Goal: Communication & Community: Answer question/provide support

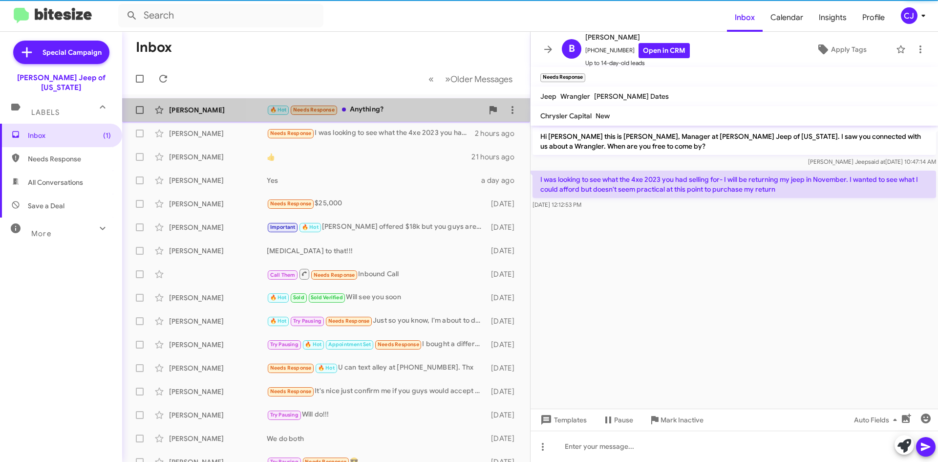
click at [396, 107] on div "🔥 Hot Needs Response Anything?" at bounding box center [375, 109] width 216 height 11
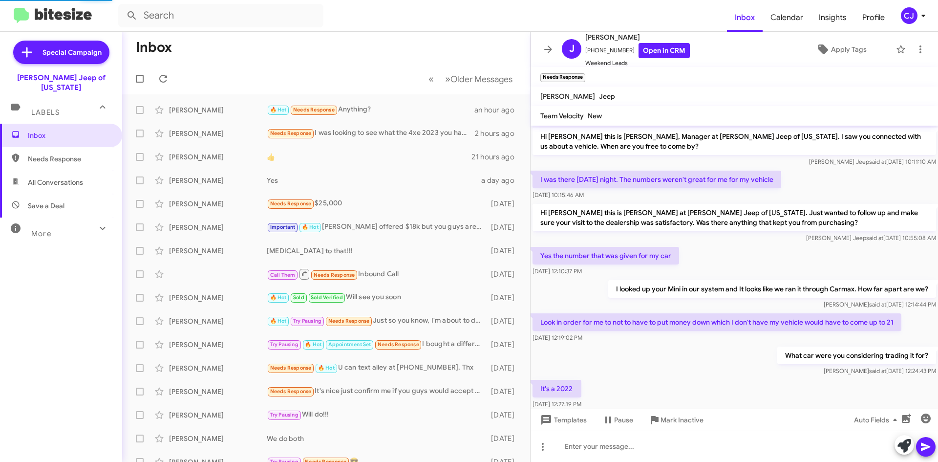
scroll to position [362, 0]
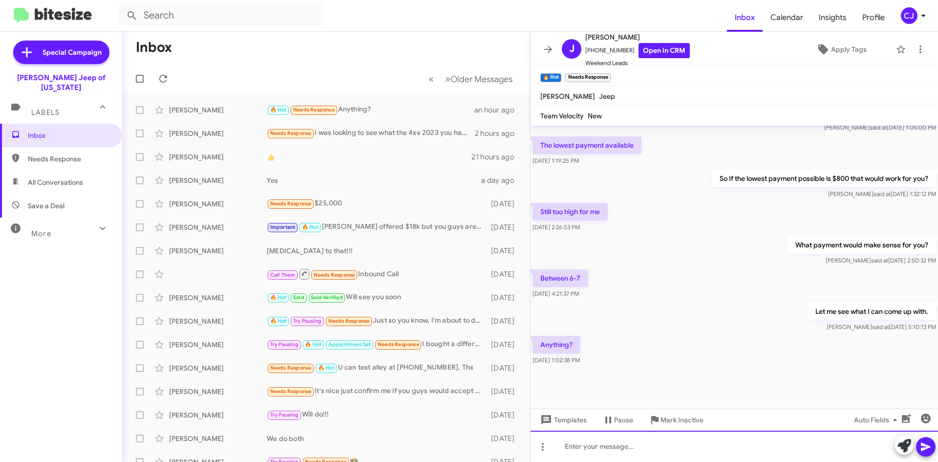
click at [585, 444] on div at bounding box center [733, 445] width 407 height 31
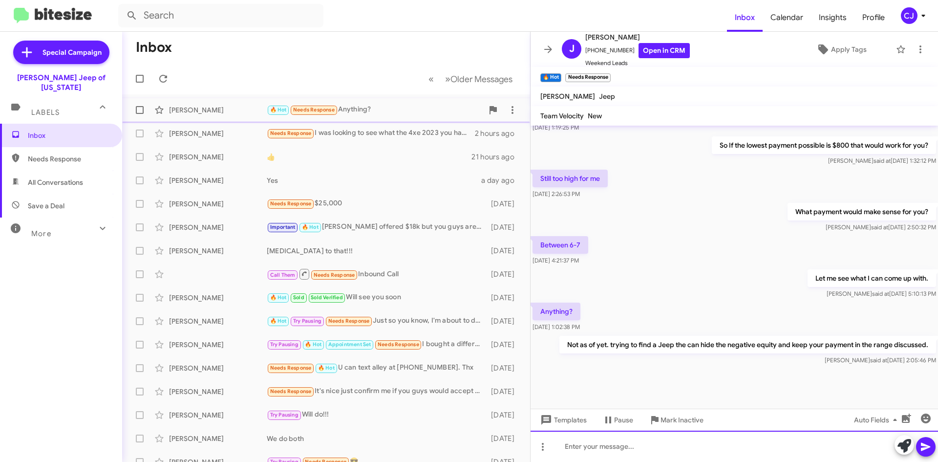
scroll to position [398, 0]
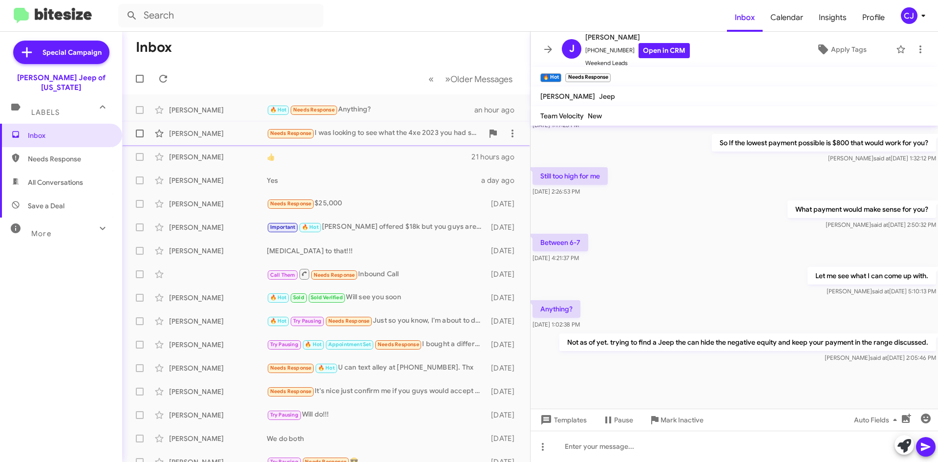
click at [367, 125] on div "[PERSON_NAME] Needs Response I was looking to see what the 4xe 2023 you had sel…" at bounding box center [326, 134] width 392 height 20
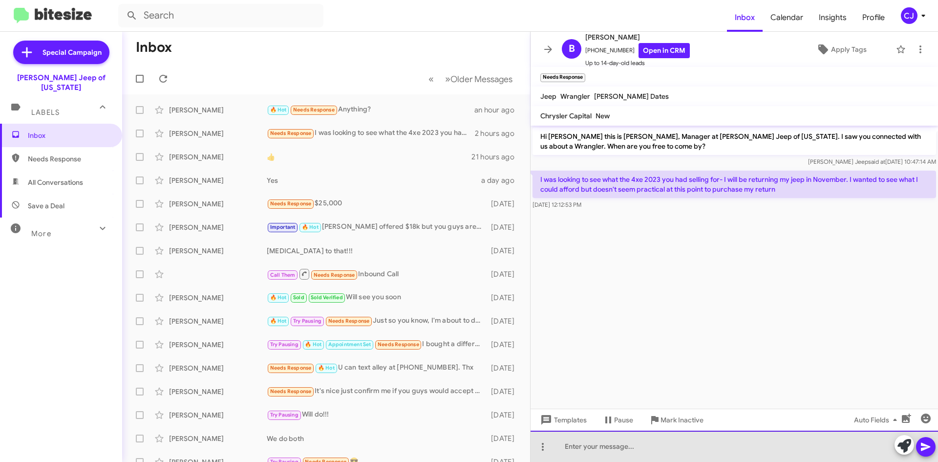
click at [574, 444] on div at bounding box center [733, 445] width 407 height 31
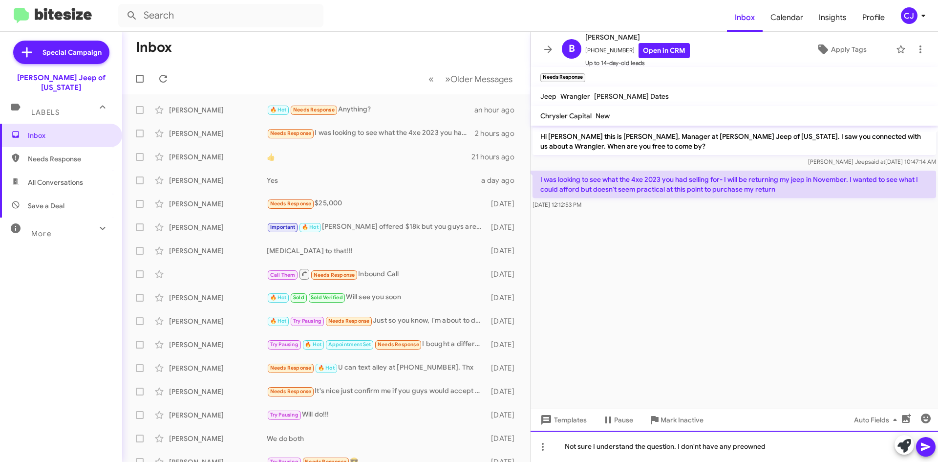
click at [698, 446] on div "Not sure I understand the question. I don'nt have any preowned" at bounding box center [733, 445] width 407 height 31
click at [781, 448] on div "Not sure I understand the question. I don't have any preowned" at bounding box center [733, 445] width 407 height 31
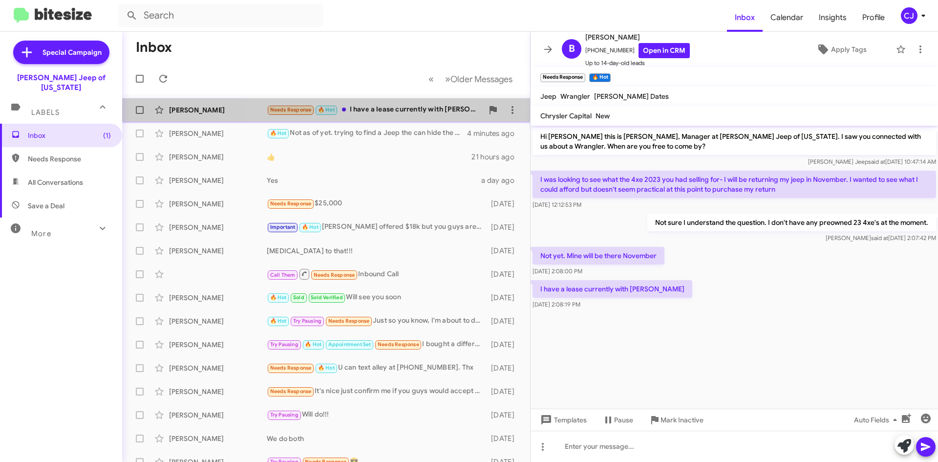
click at [413, 114] on div "Needs Response 🔥 Hot I have a lease currently with [PERSON_NAME]" at bounding box center [375, 109] width 216 height 11
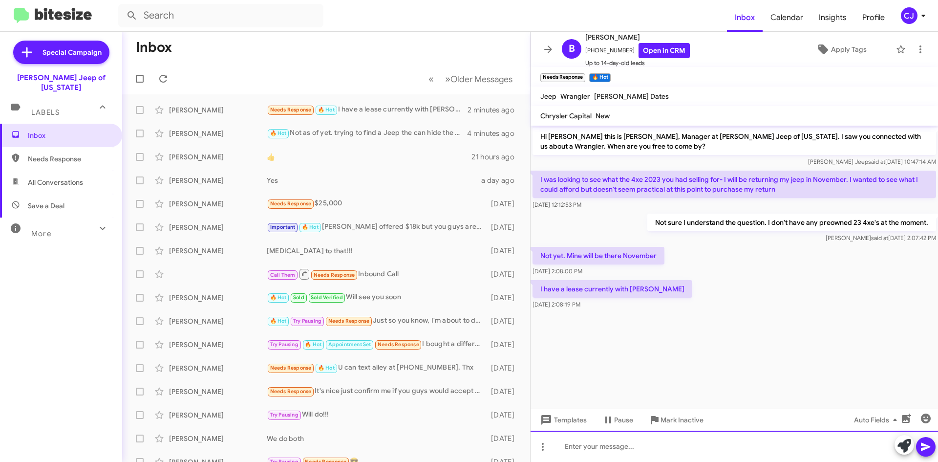
click at [591, 442] on div at bounding box center [733, 445] width 407 height 31
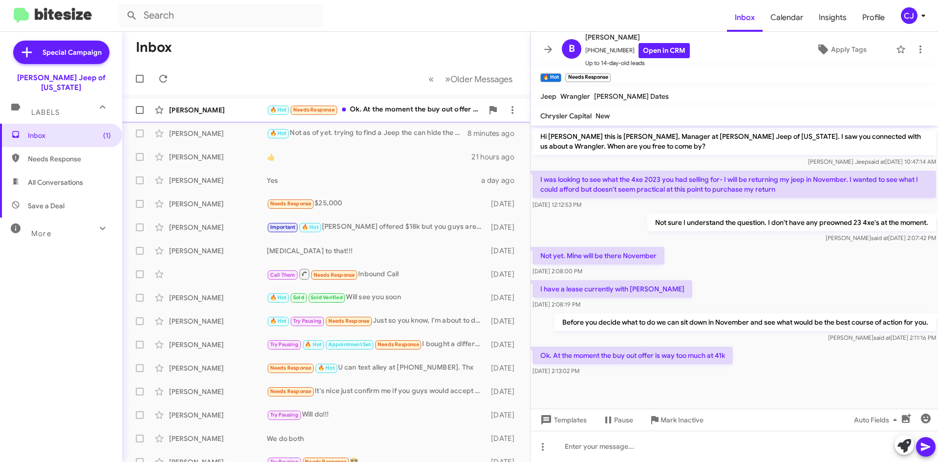
click at [377, 109] on div "🔥 Hot Needs Response Ok. At the moment the buy out offer is way too much at 41k" at bounding box center [375, 109] width 216 height 11
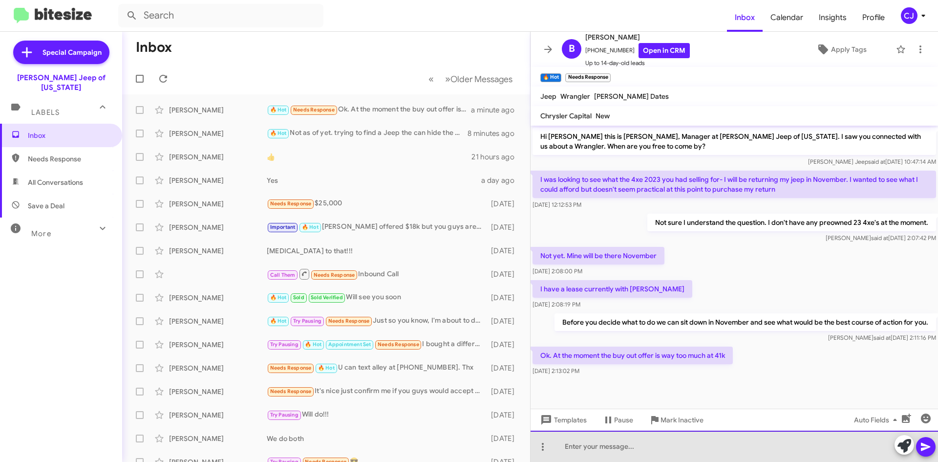
click at [657, 452] on div at bounding box center [733, 445] width 407 height 31
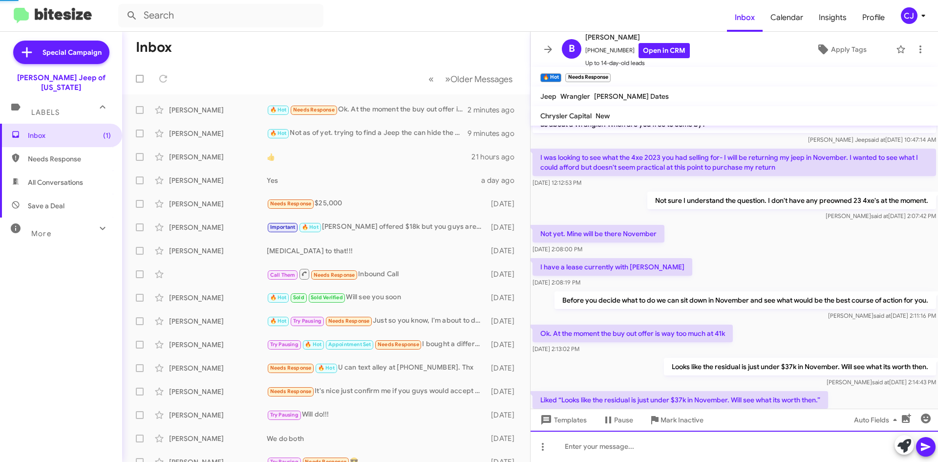
scroll to position [58, 0]
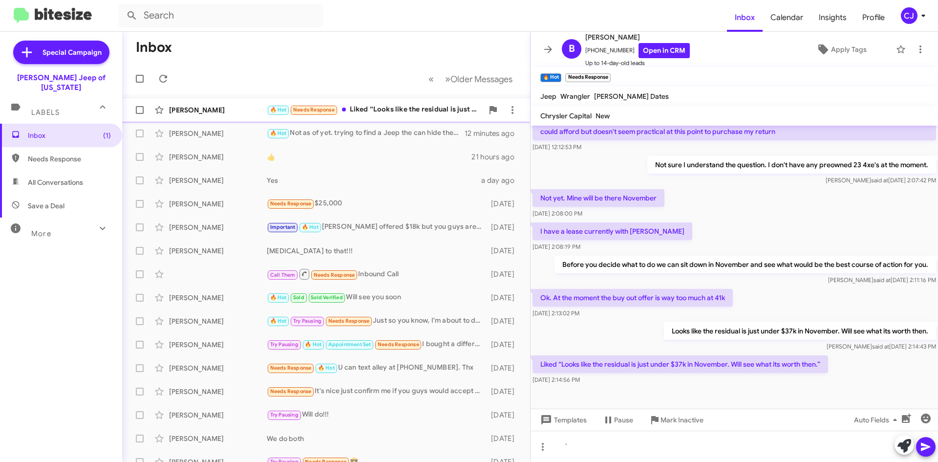
click at [392, 108] on div "🔥 Hot Needs Response Liked “Looks like the residual is just under $37k in Novem…" at bounding box center [375, 109] width 216 height 11
